Goal: Transaction & Acquisition: Download file/media

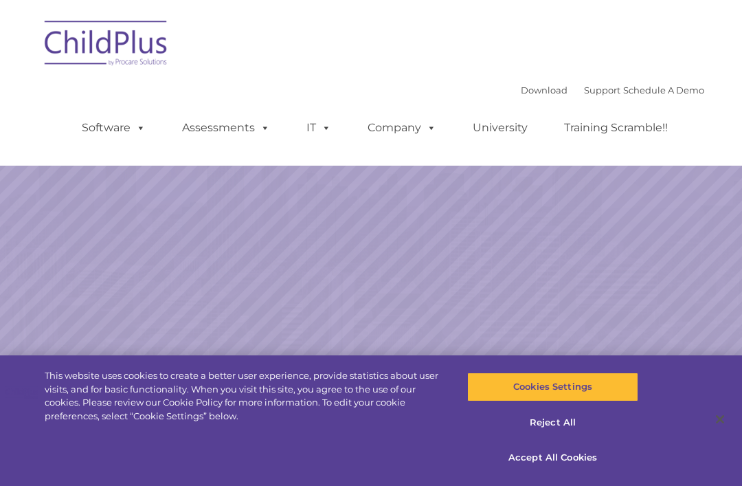
select select "MEDIUM"
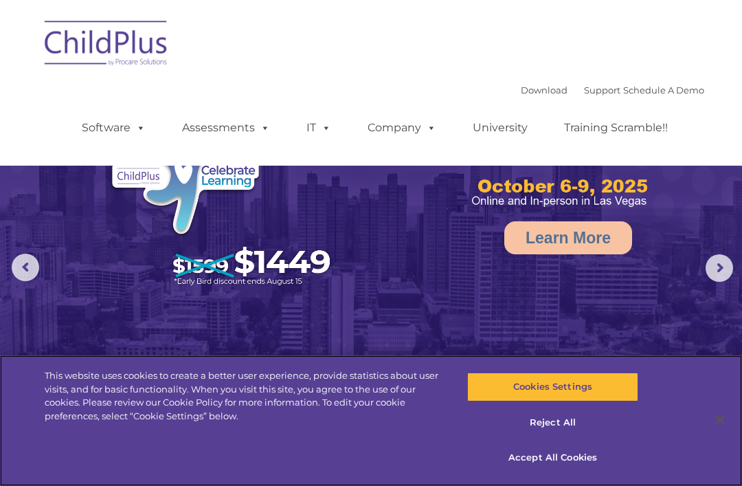
click at [573, 470] on button "Accept All Cookies" at bounding box center [552, 457] width 170 height 29
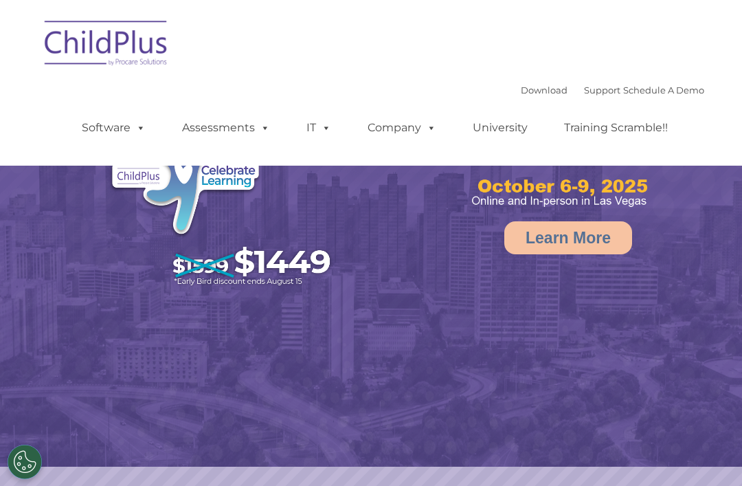
select select "MEDIUM"
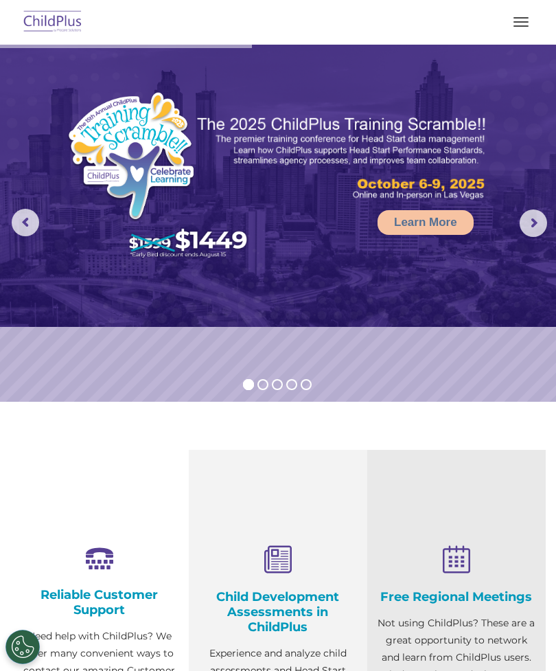
click at [519, 31] on button "button" at bounding box center [521, 22] width 29 height 22
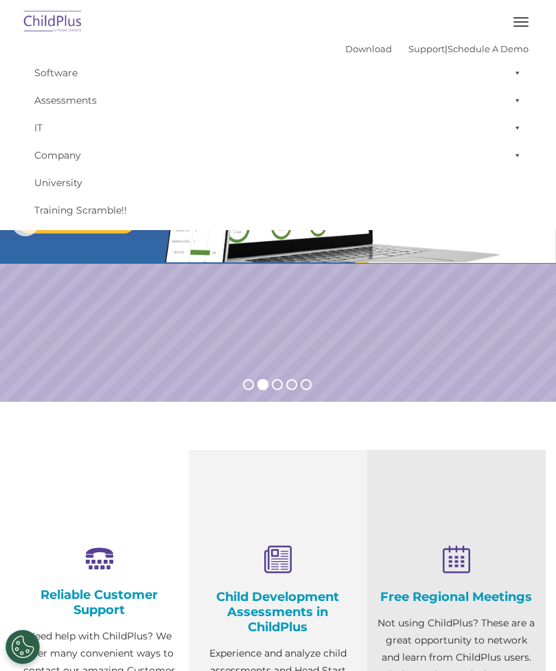
click at [509, 23] on button "button" at bounding box center [521, 22] width 29 height 22
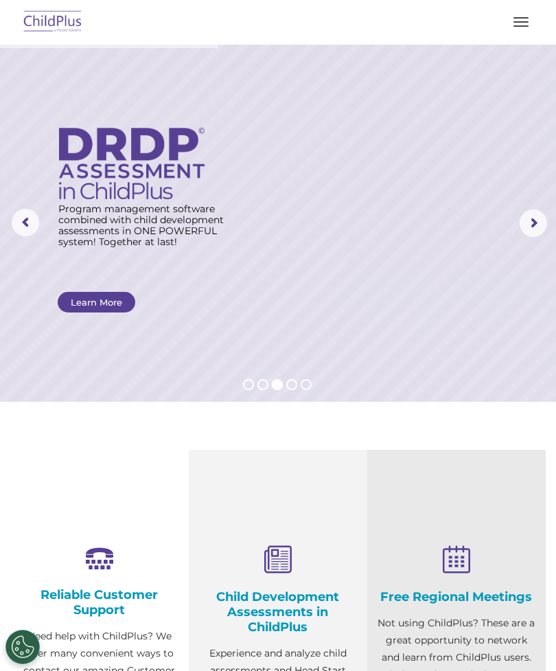
click at [532, 219] on rs-arrow at bounding box center [533, 222] width 27 height 27
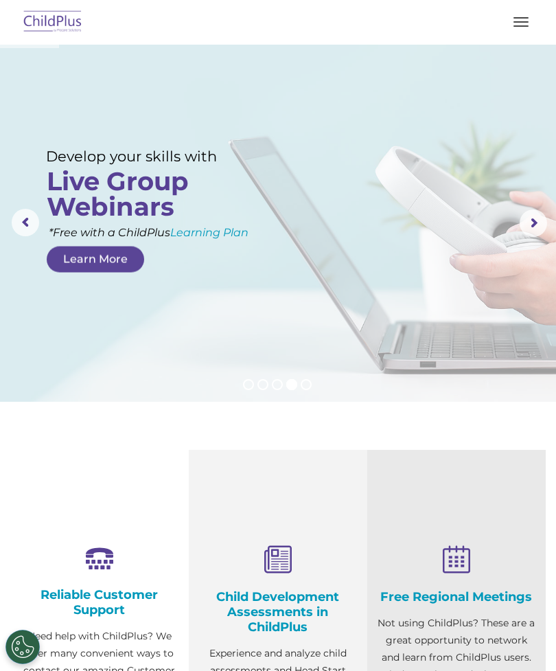
click at [534, 213] on rs-arrow at bounding box center [533, 222] width 27 height 27
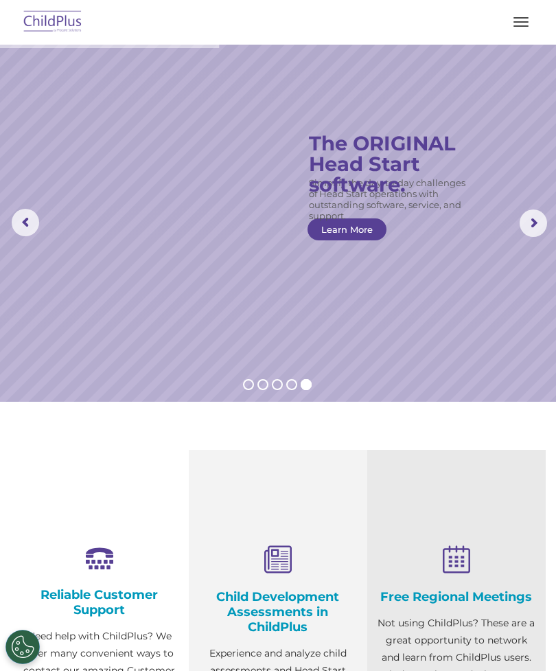
click at [526, 21] on button "button" at bounding box center [521, 22] width 29 height 22
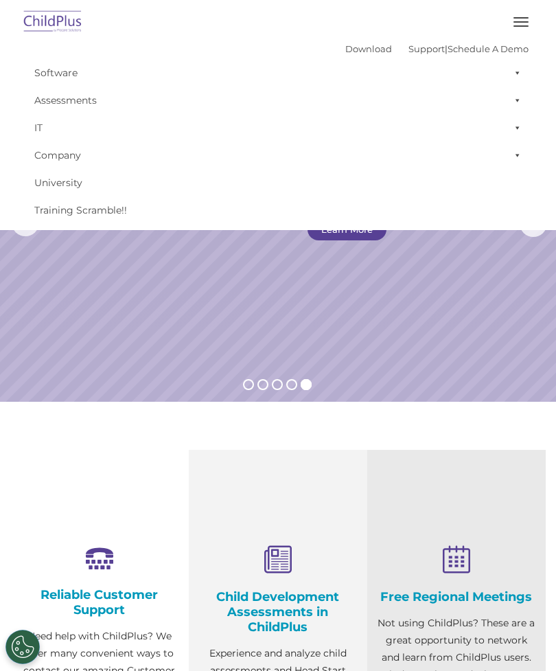
click at [352, 52] on link "Download" at bounding box center [368, 48] width 47 height 11
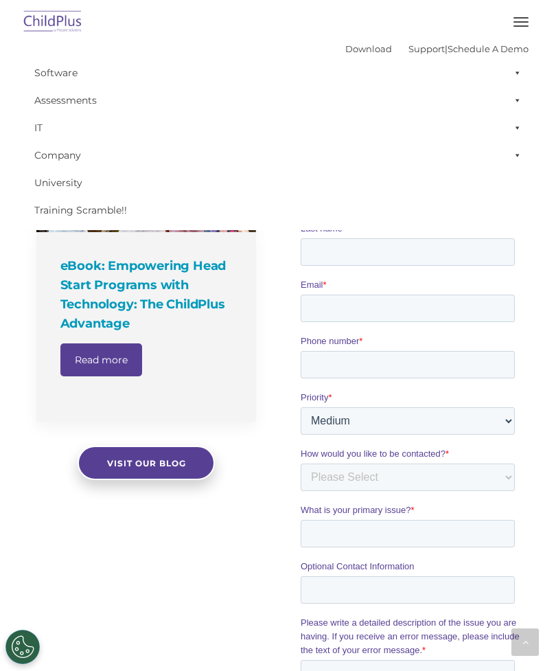
scroll to position [836, 0]
